Goal: Information Seeking & Learning: Check status

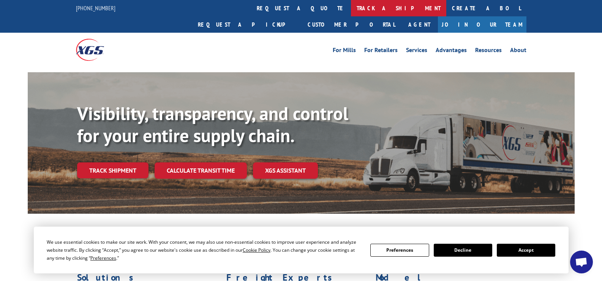
click at [351, 4] on link "track a shipment" at bounding box center [398, 8] width 95 height 16
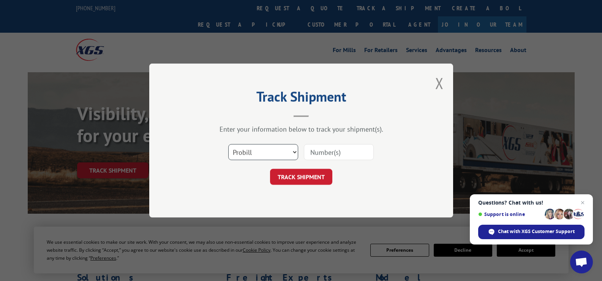
click at [261, 149] on select "Select category... Probill BOL PO" at bounding box center [263, 152] width 70 height 16
select select "po"
click at [228, 144] on select "Select category... Probill BOL PO" at bounding box center [263, 152] width 70 height 16
click at [357, 151] on input at bounding box center [339, 152] width 70 height 16
paste input "69524188"
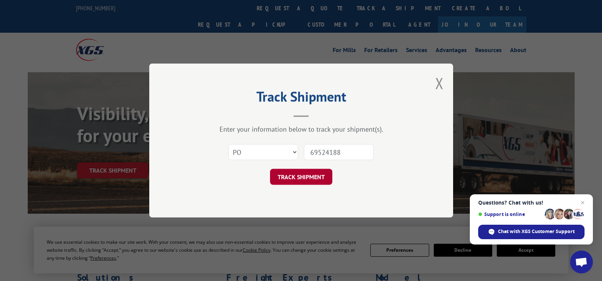
type input "69524188"
click at [309, 182] on button "TRACK SHIPMENT" at bounding box center [301, 177] width 62 height 16
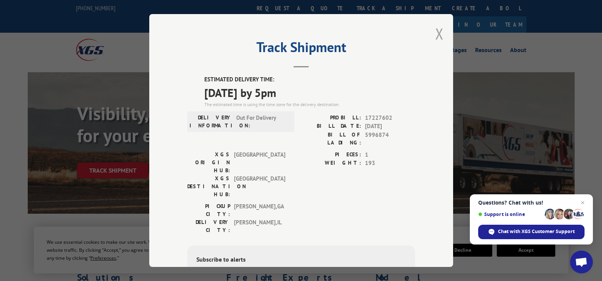
click at [436, 36] on button "Close modal" at bounding box center [439, 34] width 8 height 20
